Goal: Task Accomplishment & Management: Use online tool/utility

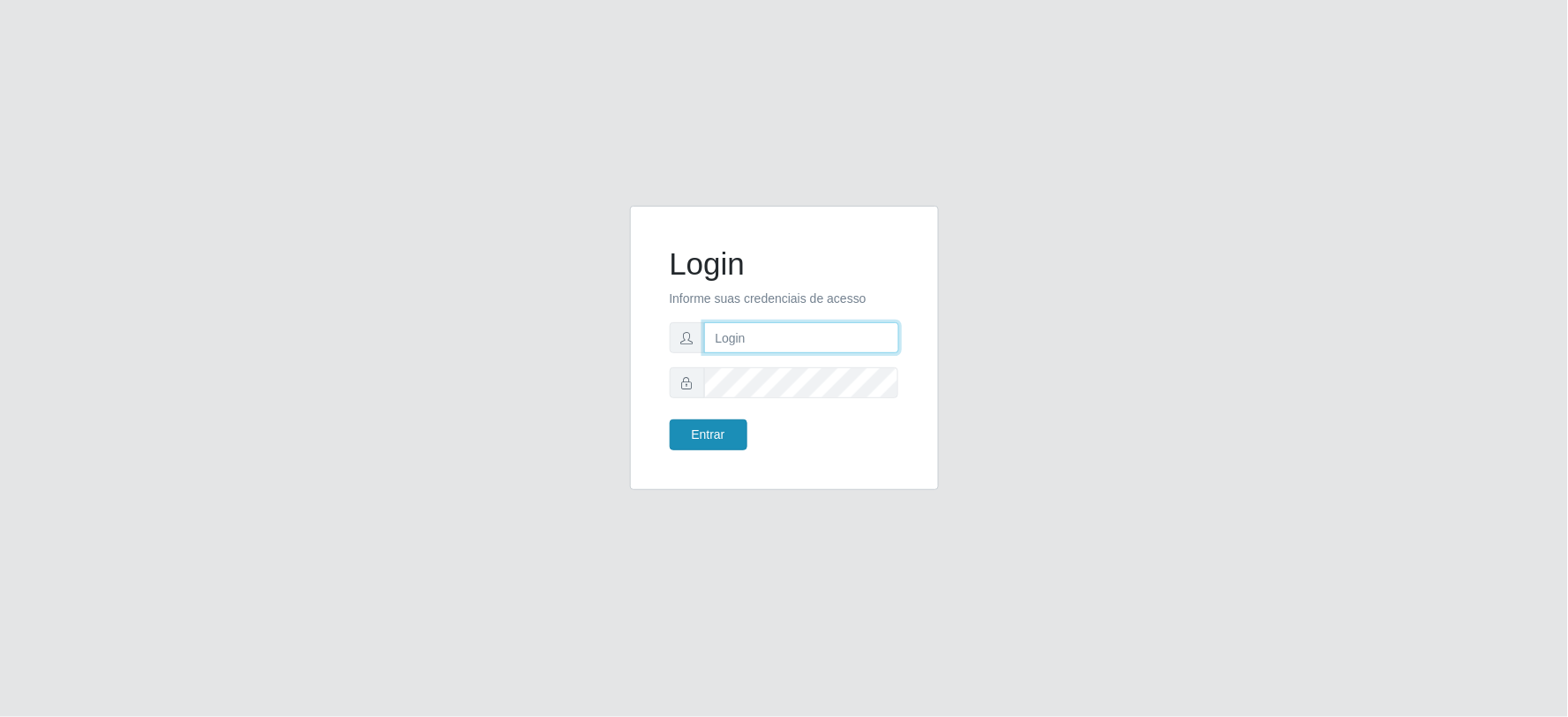
type input "[EMAIL_ADDRESS][DOMAIN_NAME]"
click at [708, 443] on button "Entrar" at bounding box center [709, 434] width 78 height 31
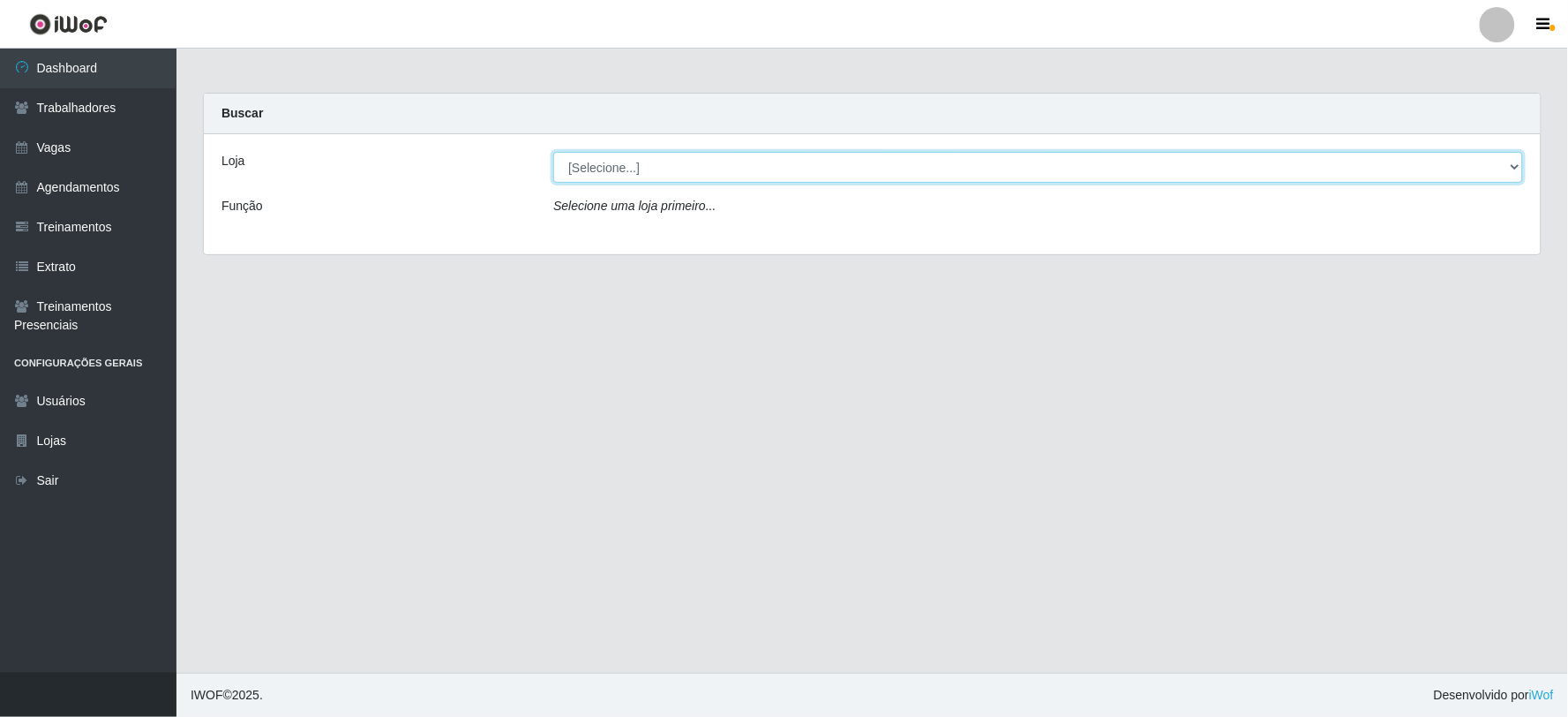
click at [663, 159] on select "[Selecione...] SuperFácil Atacado - Vale do Sol" at bounding box center [1038, 167] width 970 height 31
select select "502"
click at [553, 152] on select "[Selecione...] SuperFácil Atacado - Vale do Sol" at bounding box center [1038, 167] width 970 height 31
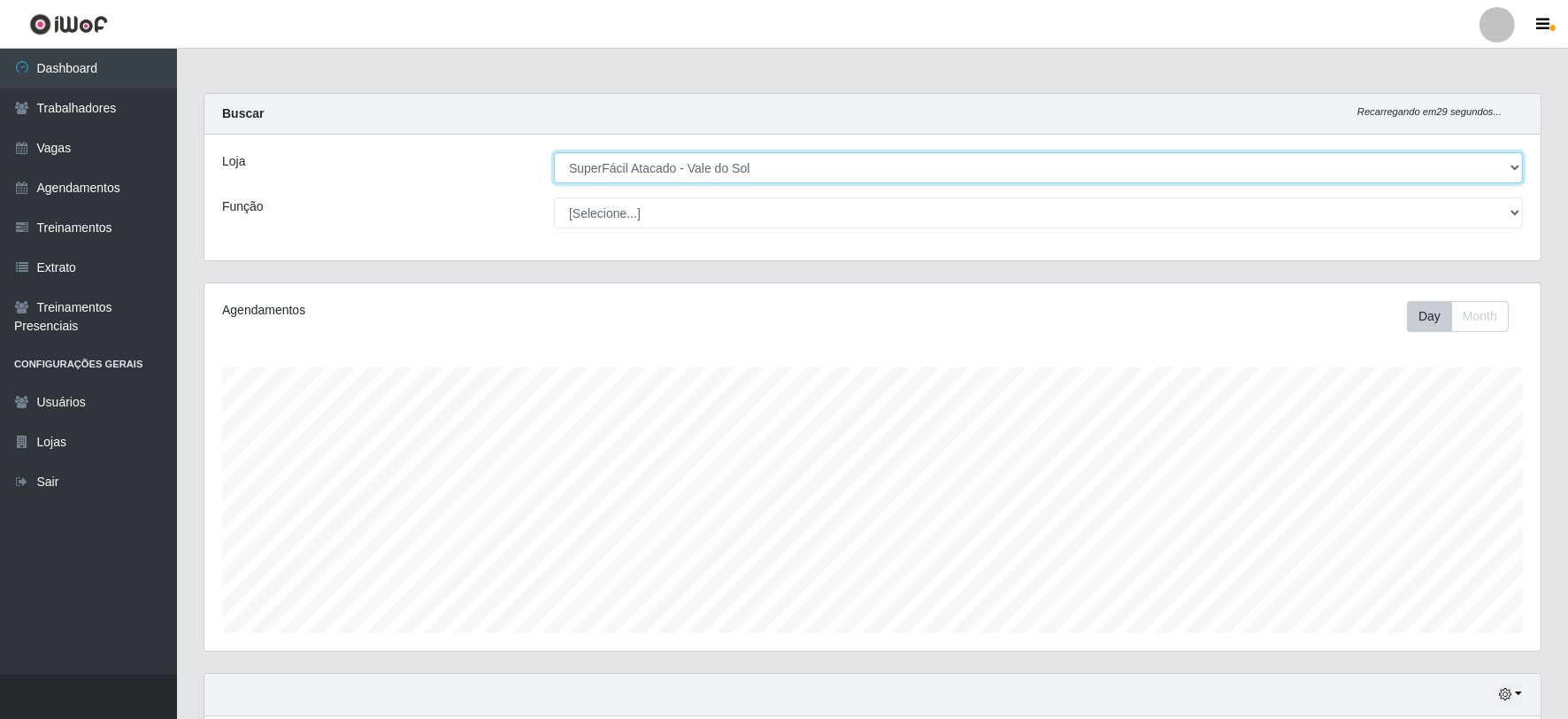
scroll to position [366, 1336]
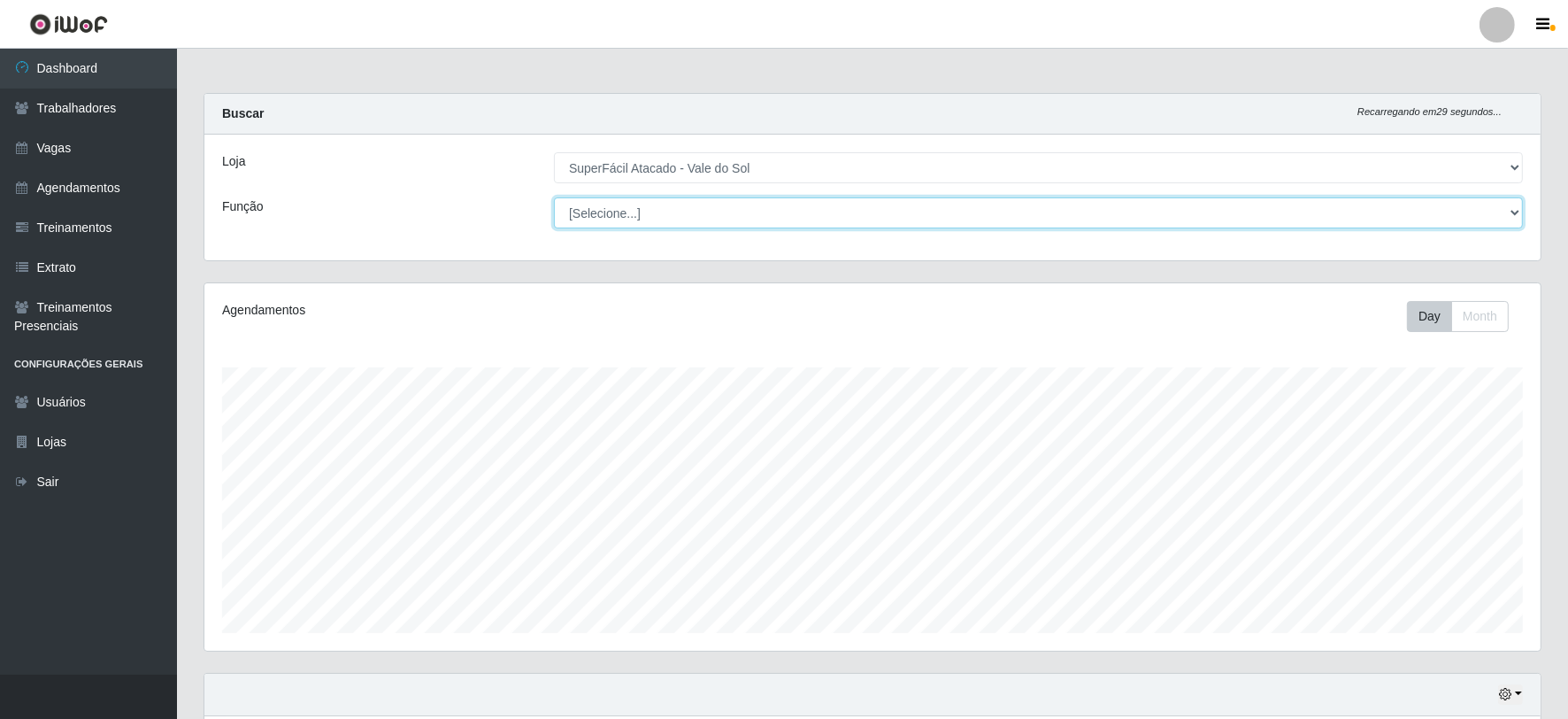
click at [685, 211] on select "[Selecione...] Embalador Embalador + Embalador ++ Operador de Caixa Operador de…" at bounding box center [1038, 212] width 969 height 31
select select "72"
click at [554, 197] on select "[Selecione...] Embalador Embalador + Embalador ++ Operador de Caixa Operador de…" at bounding box center [1038, 212] width 969 height 31
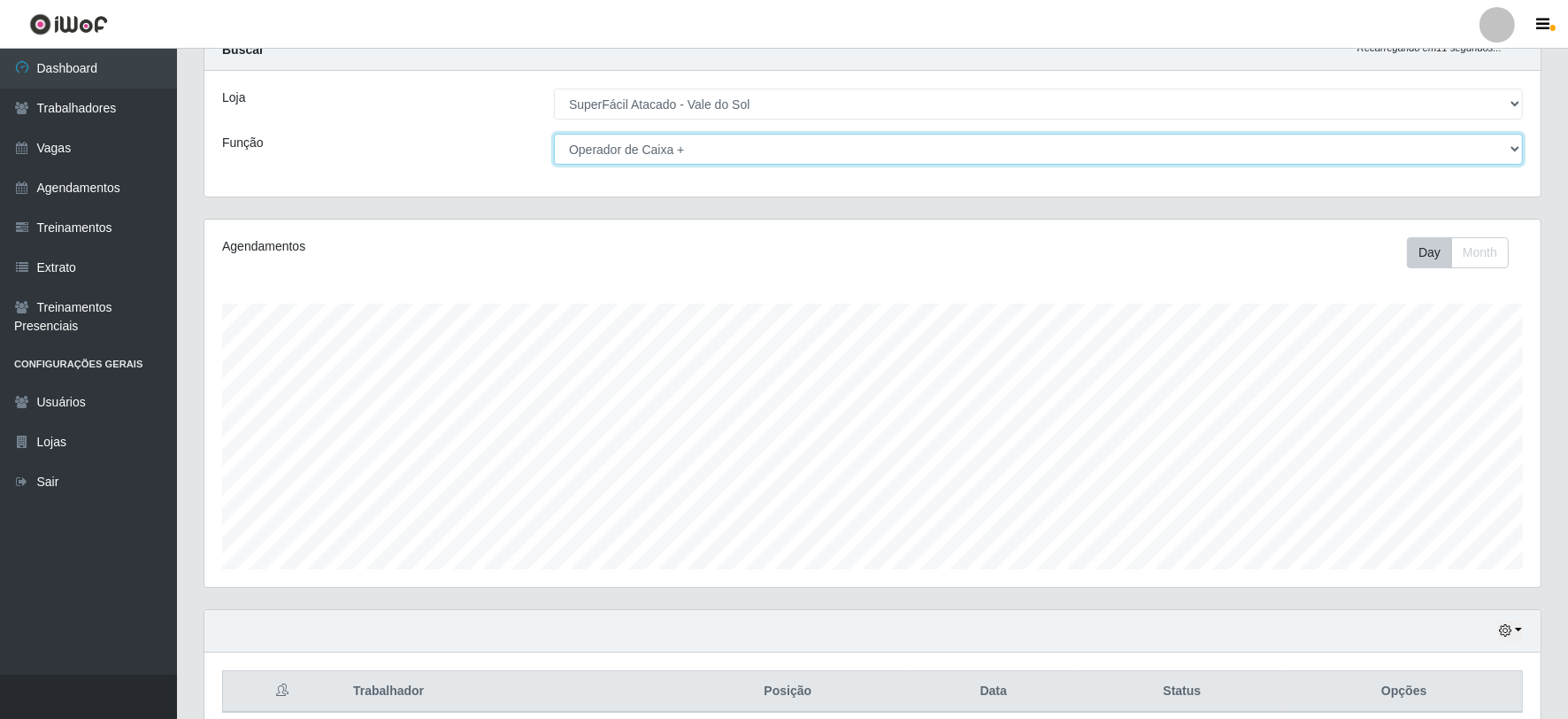
scroll to position [142, 0]
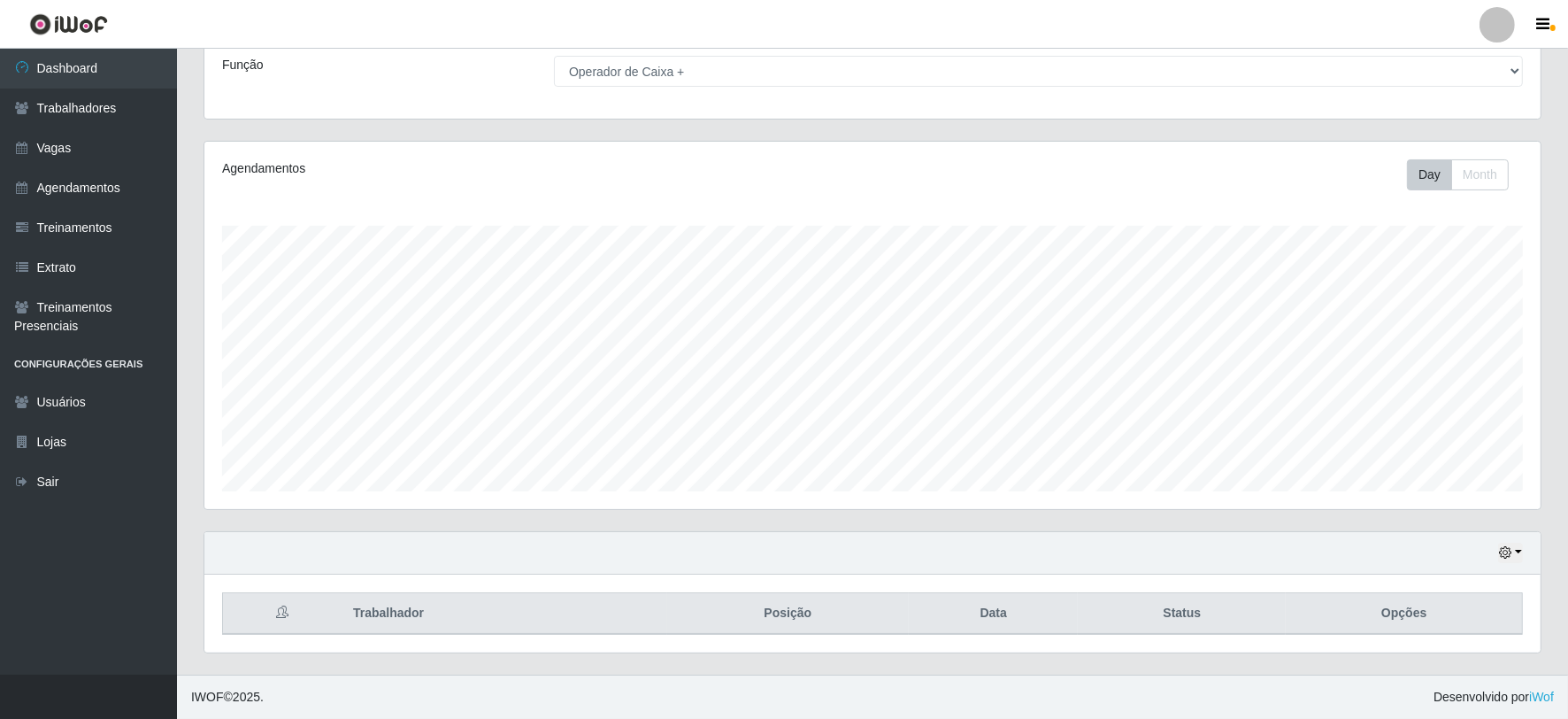
click at [1522, 562] on div "Hoje 1 dia 3 dias 1 Semana Não encerrados" at bounding box center [1510, 553] width 25 height 20
click at [1519, 549] on button "button" at bounding box center [1510, 553] width 25 height 20
click at [1478, 489] on button "1 Semana" at bounding box center [1451, 485] width 140 height 37
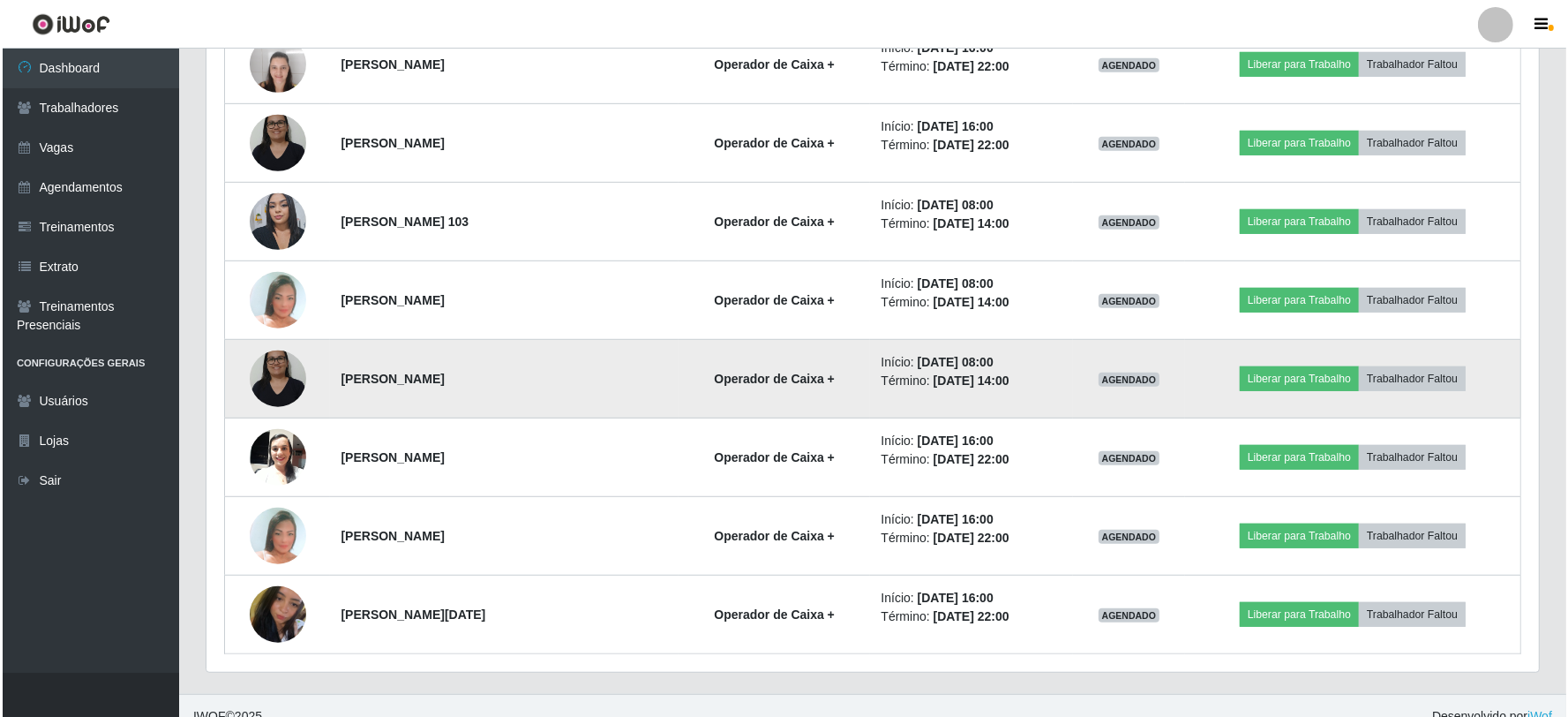
scroll to position [1084, 0]
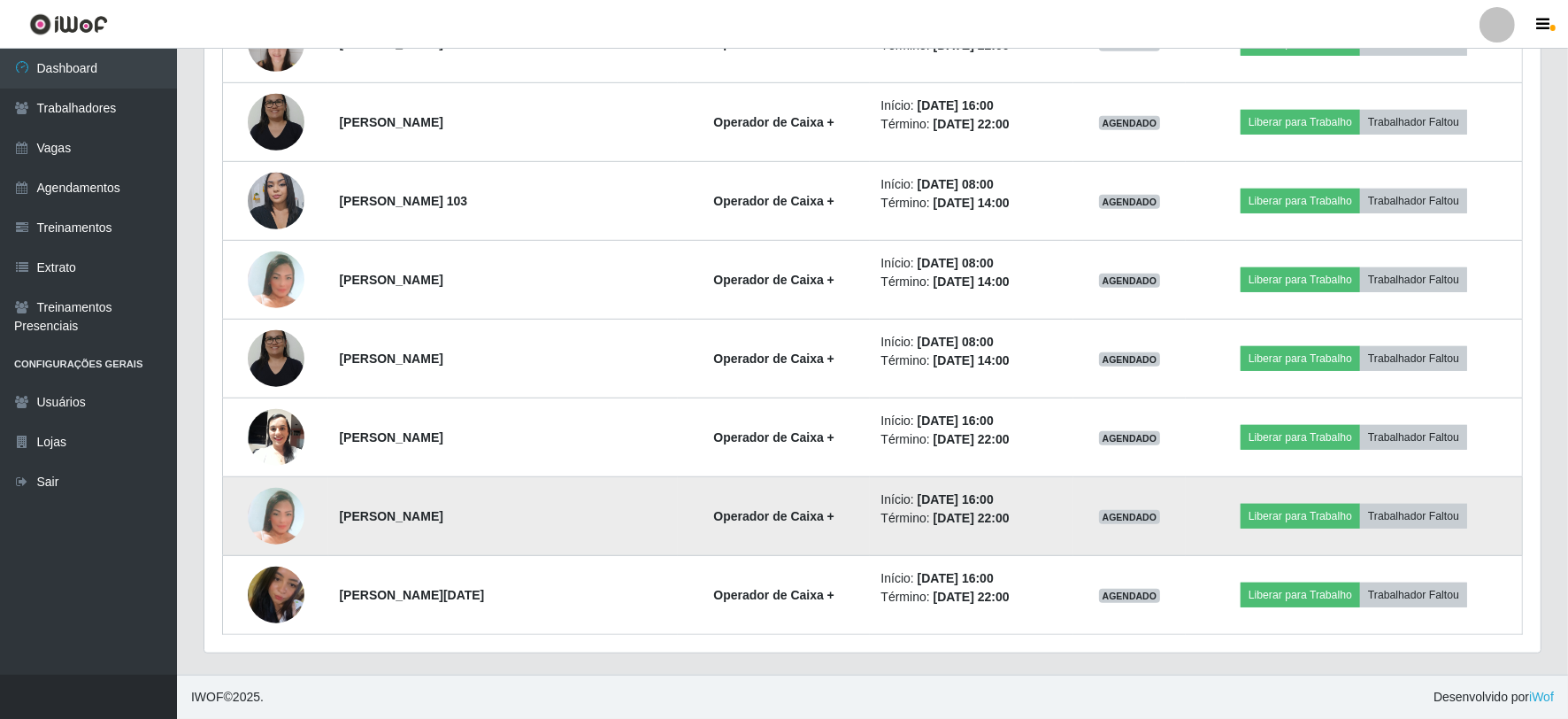
click at [272, 511] on img at bounding box center [276, 515] width 57 height 82
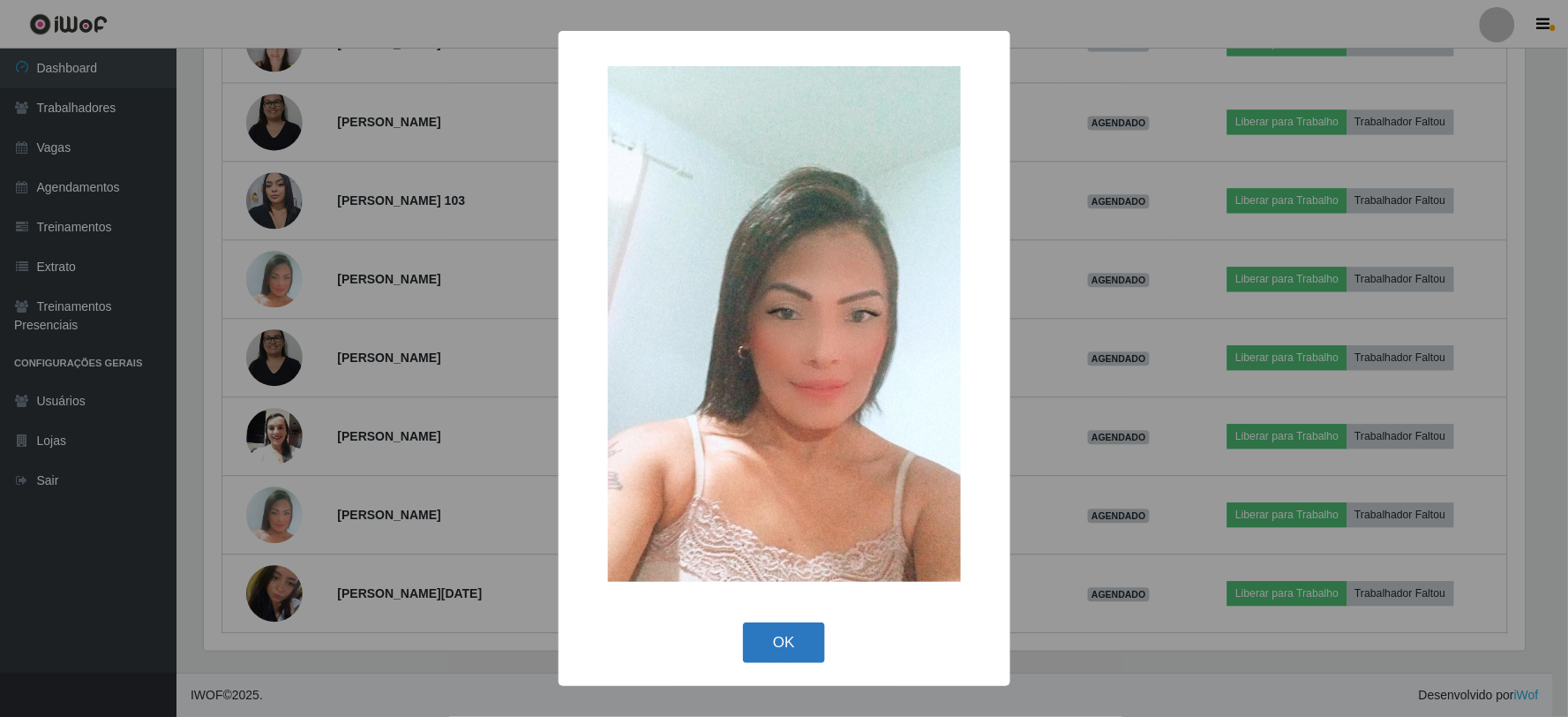
click at [761, 645] on button "OK" at bounding box center [784, 643] width 82 height 42
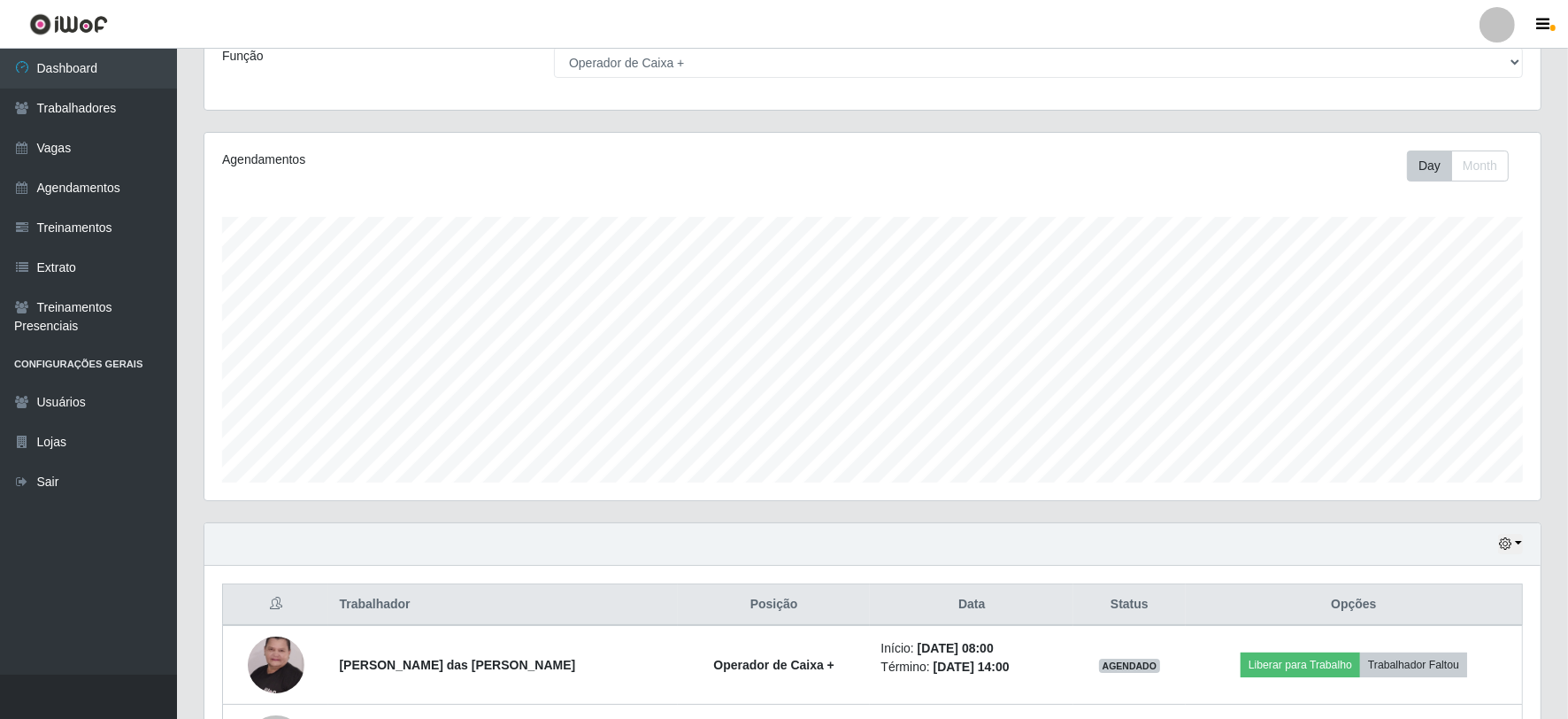
scroll to position [0, 0]
